Goal: Task Accomplishment & Management: Manage account settings

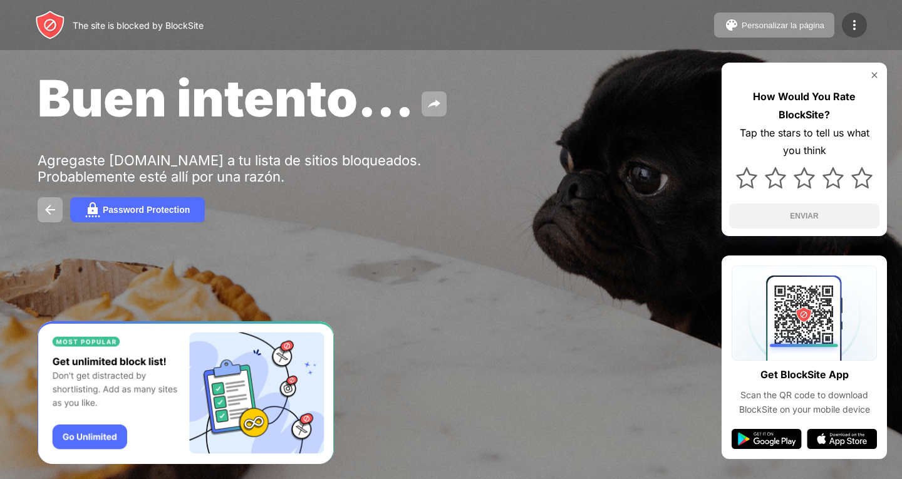
click at [856, 28] on img at bounding box center [854, 25] width 15 height 15
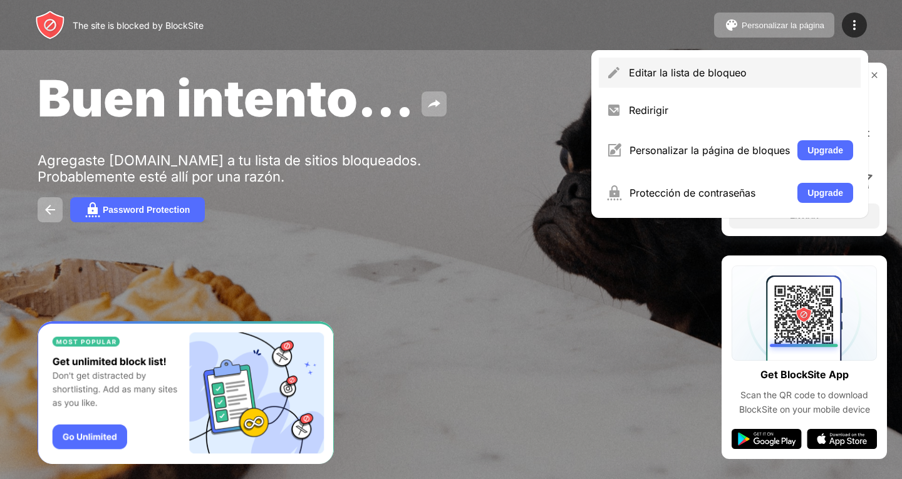
click at [695, 87] on div "Editar la lista de bloqueo Redirigir Personalizar la página de bloques Upgrade …" at bounding box center [729, 134] width 277 height 168
click at [695, 87] on div "Editar la lista de bloqueo" at bounding box center [730, 73] width 262 height 30
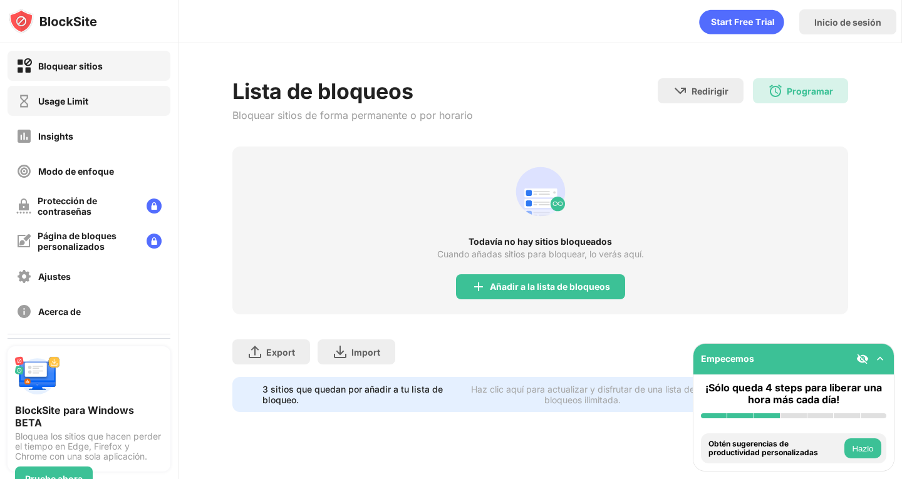
click at [105, 112] on div "Usage Limit" at bounding box center [89, 101] width 163 height 30
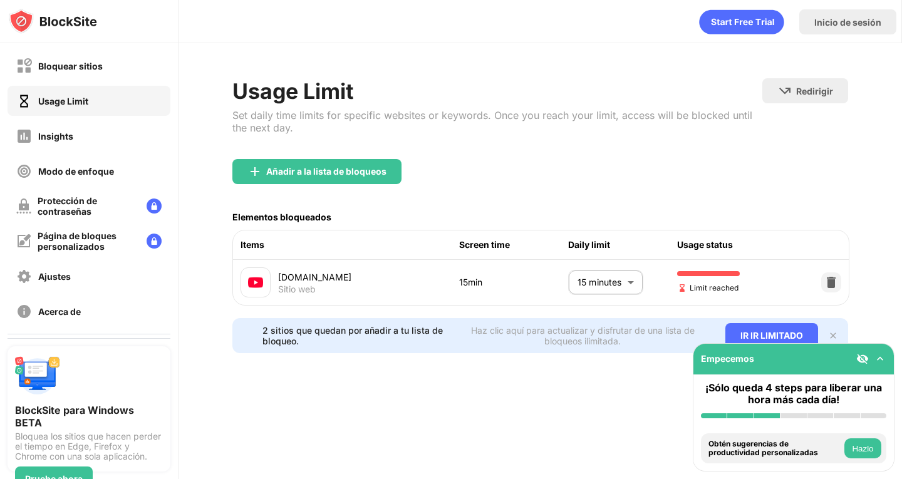
drag, startPoint x: 811, startPoint y: 276, endPoint x: 624, endPoint y: 271, distance: 187.4
click at [624, 271] on div "[DOMAIN_NAME] Sitio web 15min 15 minutes ** ​ Limit reached" at bounding box center [540, 282] width 615 height 45
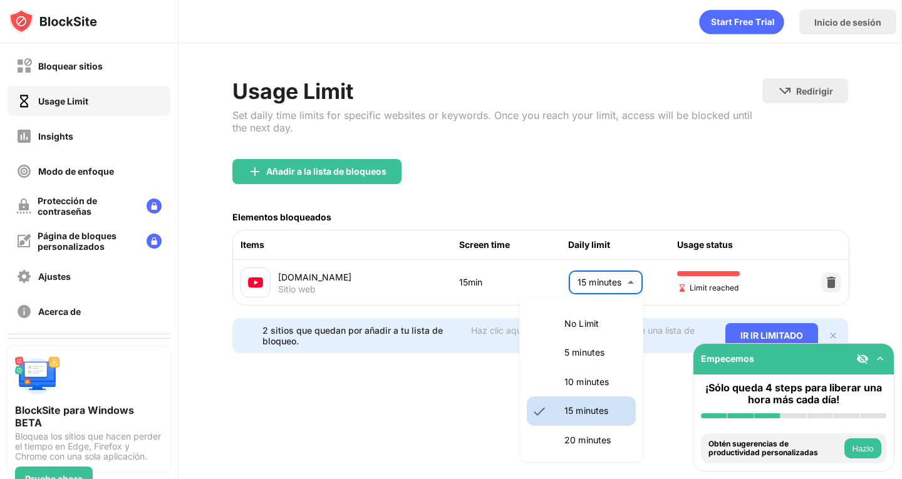
click at [624, 271] on body "Bloquear sitios Usage Limit Insights Modo de enfoque Protección de contraseñas …" at bounding box center [451, 239] width 902 height 479
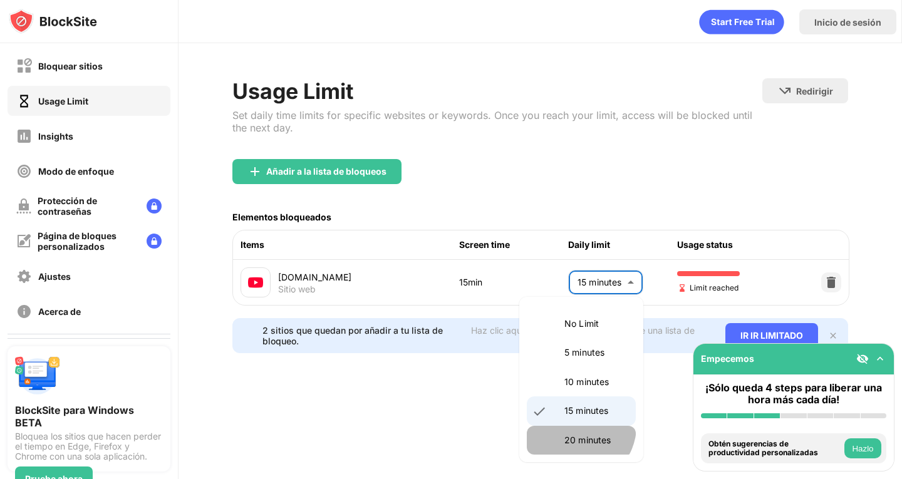
click at [578, 427] on li "20 minutes" at bounding box center [581, 440] width 109 height 29
type input "**"
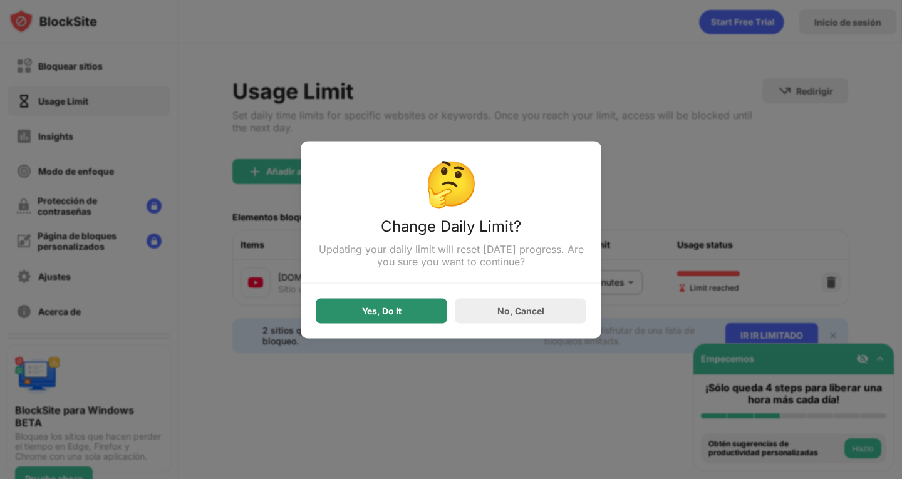
click at [400, 319] on div "Yes, Do It" at bounding box center [382, 310] width 132 height 25
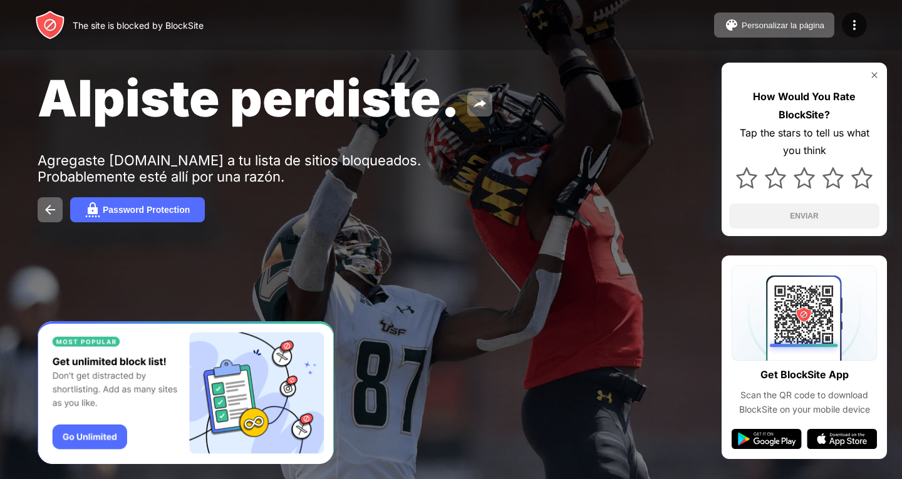
click at [857, 18] on img at bounding box center [854, 25] width 15 height 15
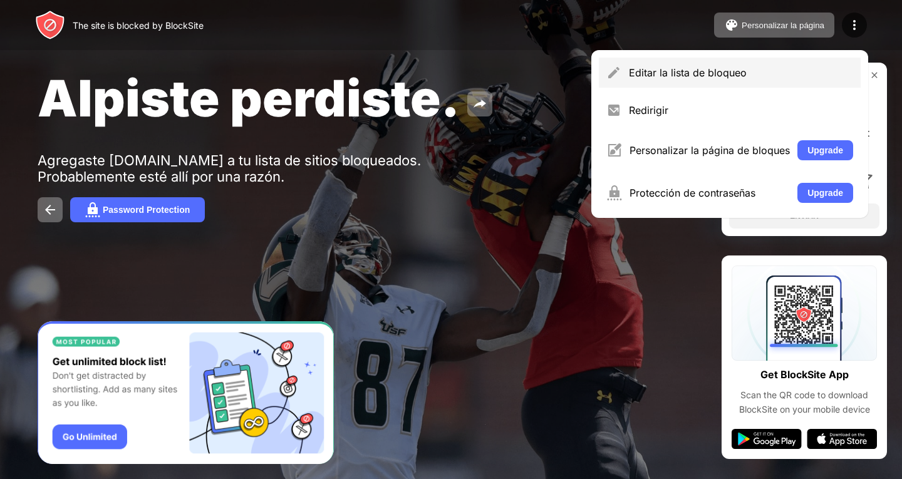
click at [665, 68] on div "Editar la lista de bloqueo" at bounding box center [741, 72] width 224 height 13
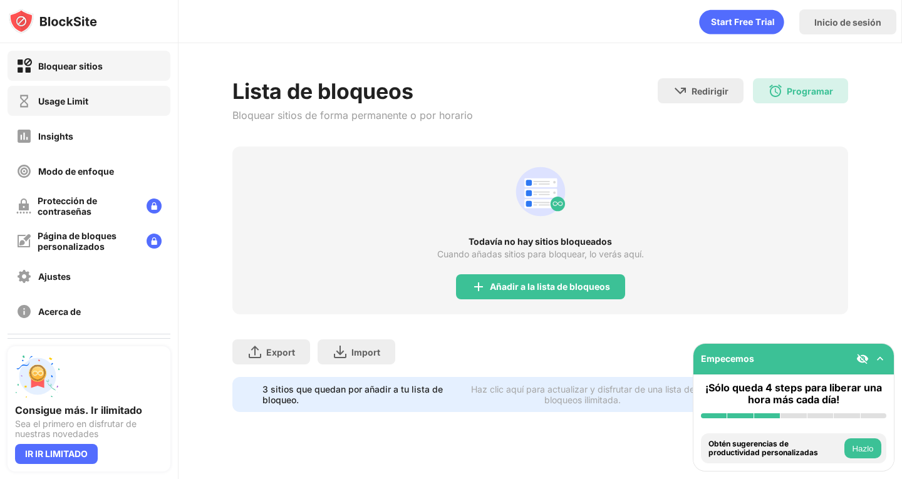
click at [108, 93] on div "Usage Limit" at bounding box center [89, 101] width 163 height 30
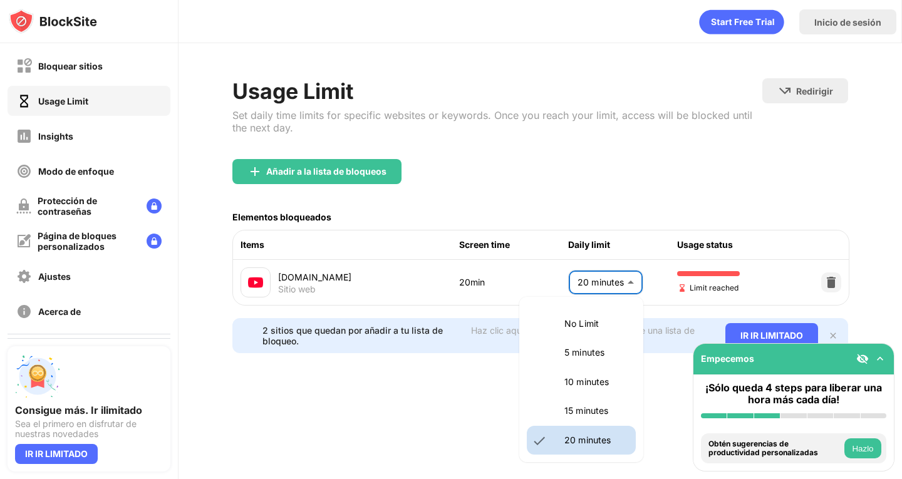
click at [591, 268] on body "Bloquear sitios Usage Limit Insights Modo de enfoque Protección de contraseñas …" at bounding box center [451, 239] width 902 height 479
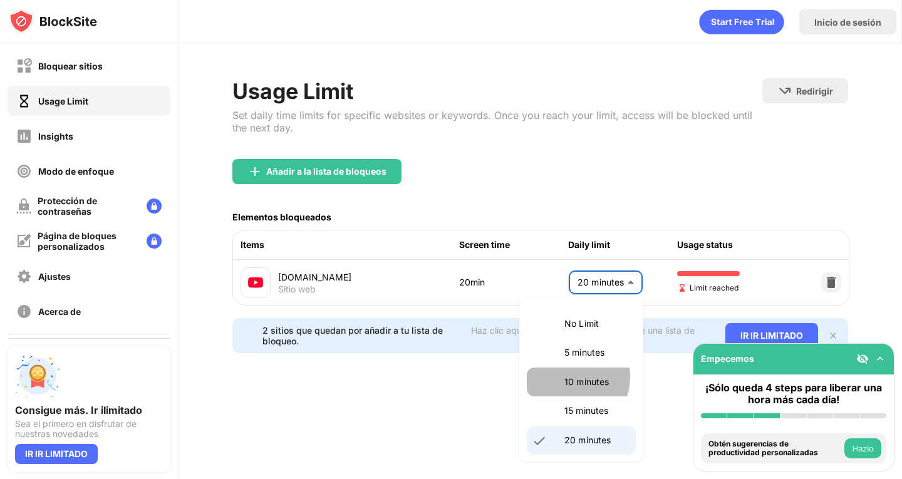
click at [567, 377] on p "10 minutes" at bounding box center [596, 382] width 64 height 14
type input "**"
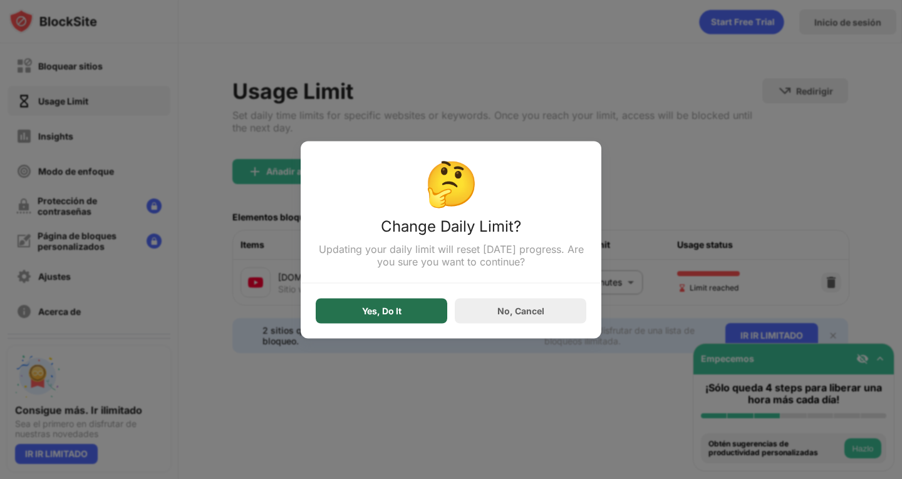
click at [418, 312] on div "Yes, Do It" at bounding box center [382, 310] width 132 height 25
